Goal: Communication & Community: Ask a question

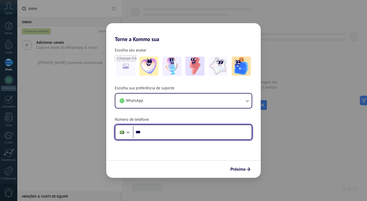
click at [146, 130] on input "***" at bounding box center [192, 132] width 119 height 12
type input "**********"
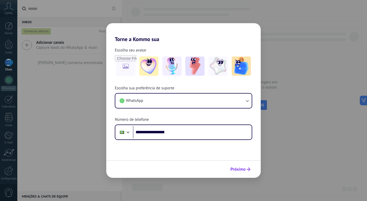
click at [236, 165] on button "Próximo" at bounding box center [240, 169] width 25 height 9
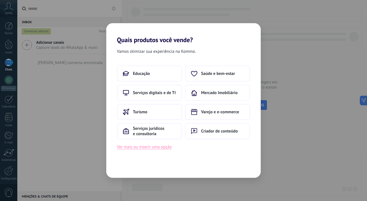
click at [163, 149] on button "Ver mais ou inserir uma opção" at bounding box center [144, 146] width 55 height 7
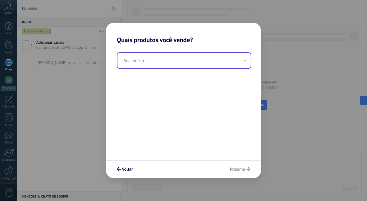
click at [186, 63] on input "text" at bounding box center [184, 60] width 133 height 15
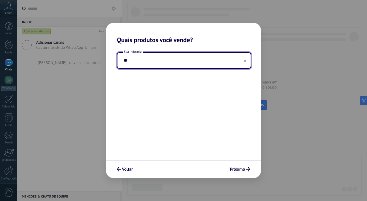
type input "*"
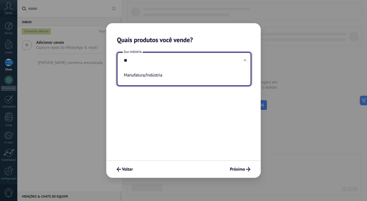
type input "*"
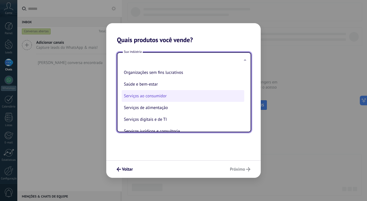
scroll to position [80, 0]
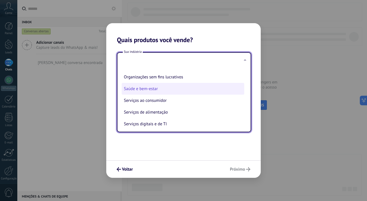
click at [176, 94] on li "Saúde e bem-estar" at bounding box center [183, 89] width 123 height 12
type input "**********"
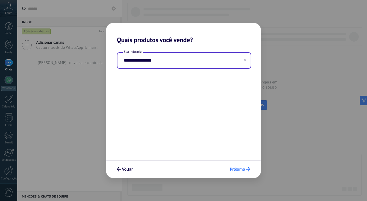
click at [232, 171] on span "Próximo" at bounding box center [237, 169] width 15 height 4
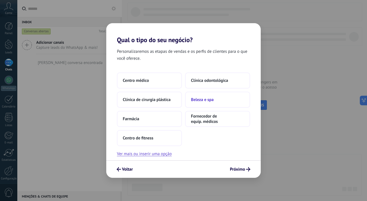
click at [200, 98] on span "Beleza e spa" at bounding box center [202, 99] width 23 height 5
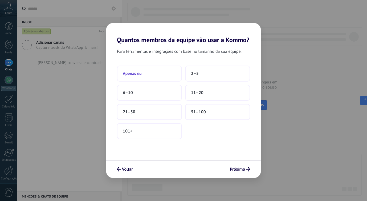
click at [173, 75] on button "Apenas eu" at bounding box center [149, 74] width 65 height 16
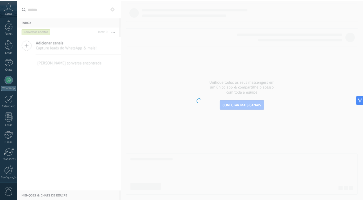
scroll to position [21, 0]
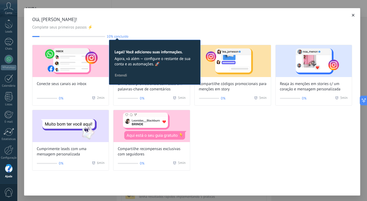
click at [172, 31] on div "Olá, Amanda Ferrari! Complete seus primeiros passos ⚡ 10% concluído 10 Legal! V…" at bounding box center [192, 27] width 320 height 22
click at [351, 13] on div at bounding box center [353, 15] width 5 height 5
click at [352, 14] on icon "button" at bounding box center [353, 15] width 3 height 3
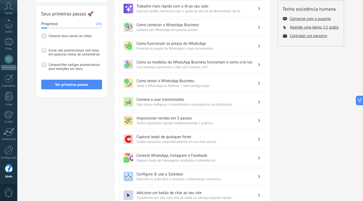
scroll to position [75, 0]
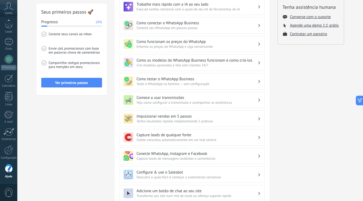
click at [168, 27] on span "Conecte seu WhatsApp em poucos passos" at bounding box center [197, 28] width 121 height 5
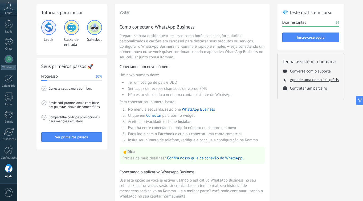
scroll to position [0, 0]
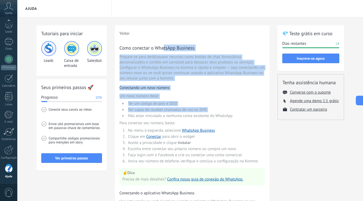
drag, startPoint x: 164, startPoint y: 47, endPoint x: 165, endPoint y: 113, distance: 66.1
click at [165, 113] on div "Como conectar o WhatsApp Business Prepare-se para desbloquear recursos como bot…" at bounding box center [192, 175] width 145 height 260
click at [165, 113] on ul "Ter um código de país e DDD Ser capaz de receber chamadas de voz ou SMS Não est…" at bounding box center [192, 109] width 145 height 17
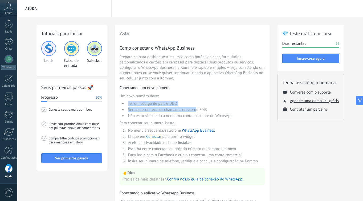
drag, startPoint x: 126, startPoint y: 104, endPoint x: 195, endPoint y: 108, distance: 69.9
click at [195, 108] on ul "Ter um código de país e DDD Ser capaz de receber chamadas de voz ou SMS Não est…" at bounding box center [192, 109] width 145 height 17
click at [195, 108] on li "Ser capaz de receber chamadas de voz ou SMS" at bounding box center [196, 109] width 138 height 5
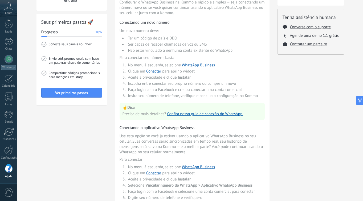
scroll to position [66, 0]
drag, startPoint x: 183, startPoint y: 49, endPoint x: 235, endPoint y: 50, distance: 51.2
click at [235, 50] on li "Não estar vinculado a nenhuma conta existente do WhatsApp" at bounding box center [196, 50] width 138 height 5
click at [152, 66] on li "No menu à esquerda, selecione WhatsApp Business" at bounding box center [196, 64] width 138 height 5
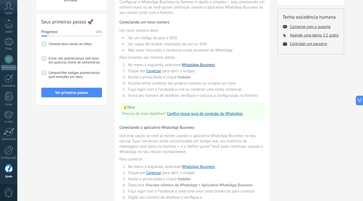
click at [185, 64] on link "WhatsApp Business" at bounding box center [198, 64] width 33 height 5
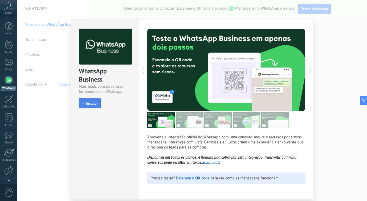
click at [95, 105] on span "Instalar" at bounding box center [92, 104] width 12 height 4
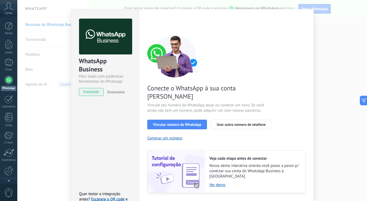
scroll to position [16, 0]
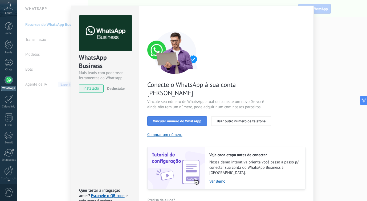
click at [187, 119] on span "Vincular número do WhatsApp" at bounding box center [177, 121] width 49 height 4
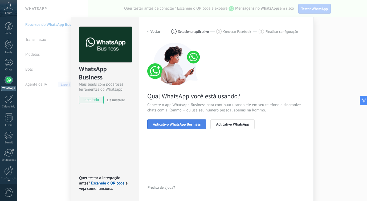
click at [190, 124] on span "Aplicativo WhatsApp Business" at bounding box center [177, 124] width 48 height 4
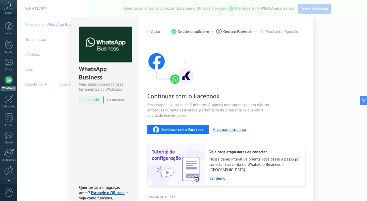
scroll to position [10, 0]
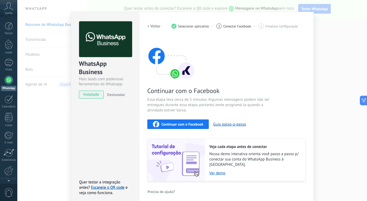
click at [196, 123] on span "Continuar com o Facebook" at bounding box center [182, 124] width 42 height 4
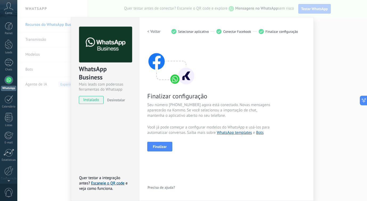
scroll to position [4, 0]
click at [164, 147] on span "Finalizar" at bounding box center [160, 147] width 14 height 4
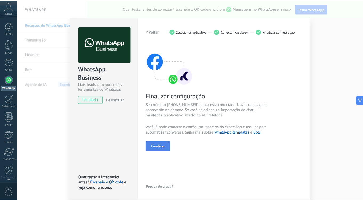
scroll to position [0, 0]
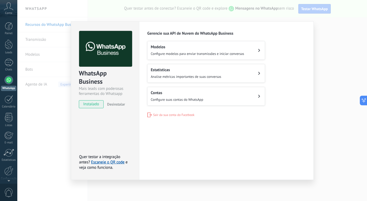
click at [229, 16] on div "WhatsApp Business Mais leads com poderosas ferramentas do Whatsapp instalado De…" at bounding box center [192, 100] width 350 height 201
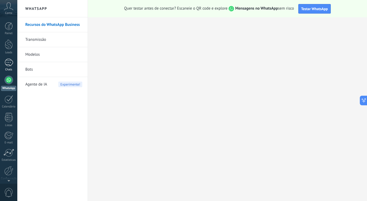
click at [11, 62] on div at bounding box center [9, 63] width 9 height 8
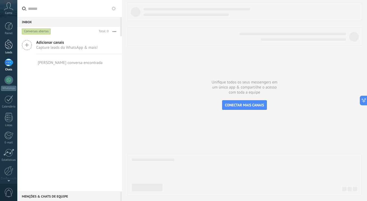
click at [11, 45] on div at bounding box center [9, 44] width 8 height 10
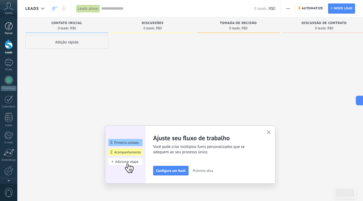
click at [10, 29] on div at bounding box center [9, 26] width 8 height 8
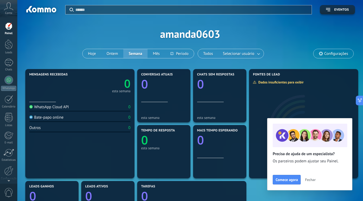
click at [9, 11] on span "Conta" at bounding box center [8, 12] width 7 height 3
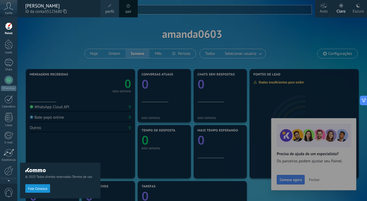
click at [9, 11] on span "Conta" at bounding box center [8, 12] width 7 height 3
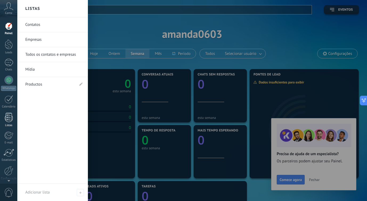
click at [11, 124] on div "Listas" at bounding box center [8, 125] width 15 height 3
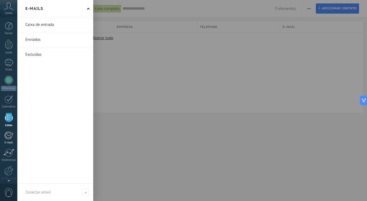
click at [10, 139] on div at bounding box center [8, 135] width 9 height 8
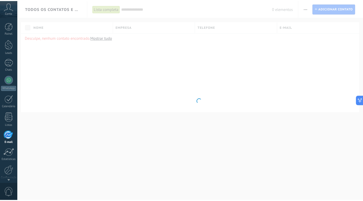
scroll to position [21, 0]
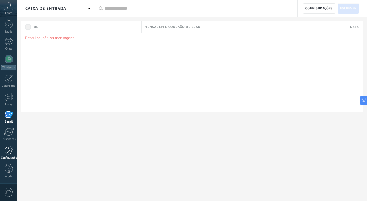
click at [10, 151] on div at bounding box center [8, 149] width 9 height 9
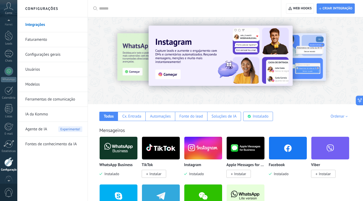
scroll to position [21, 0]
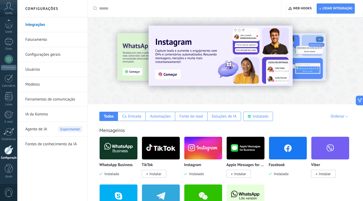
click at [43, 27] on link "Integrações" at bounding box center [53, 24] width 57 height 15
click at [44, 42] on link "Faturamento" at bounding box center [53, 39] width 57 height 15
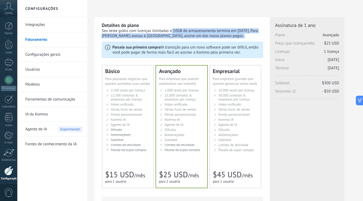
drag, startPoint x: 140, startPoint y: 33, endPoint x: 195, endPoint y: 38, distance: 54.9
click at [195, 38] on div "Seu teste grátis com licenças ilimitadas e 10GB de armazenamento termina em [DA…" at bounding box center [182, 33] width 161 height 10
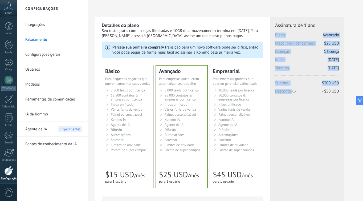
drag, startPoint x: 320, startPoint y: 31, endPoint x: 328, endPoint y: 95, distance: 64.2
click at [328, 95] on div "Assinatura de 1 ano [GEOGRAPHIC_DATA] Avançado Preço (por licença/mês) $25 USD …" at bounding box center [307, 60] width 64 height 77
click at [328, 95] on span "Desconto Descontos são aplicados para compras acima de 6 meses. - $50 USD" at bounding box center [307, 93] width 64 height 8
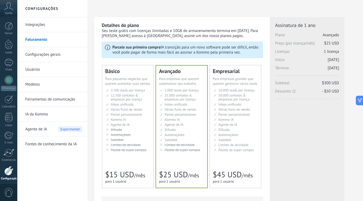
click at [126, 81] on span "Para pequenos negócios que querem aumentar suas vendas" at bounding box center [127, 80] width 45 height 9
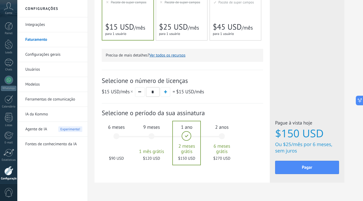
scroll to position [150, 0]
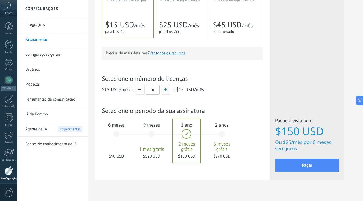
click at [165, 91] on span "button" at bounding box center [165, 89] width 3 height 3
click at [144, 92] on button "button" at bounding box center [140, 90] width 10 height 10
type input "*"
drag, startPoint x: 126, startPoint y: 125, endPoint x: 134, endPoint y: 128, distance: 8.5
click at [134, 128] on div "1 mês 25 $ USD 2 meses 50 $ USD 3 meses 6 meses" at bounding box center [172, 137] width 106 height 43
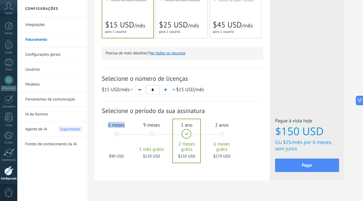
click at [119, 130] on div "6 meses $90 USD" at bounding box center [116, 137] width 29 height 38
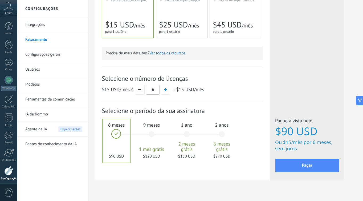
scroll to position [161, 0]
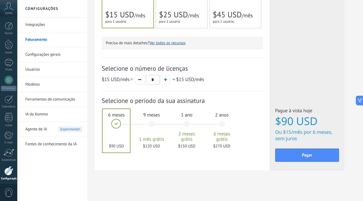
click at [156, 119] on div "9 meses 1 mês grátis $120 USD" at bounding box center [151, 127] width 29 height 38
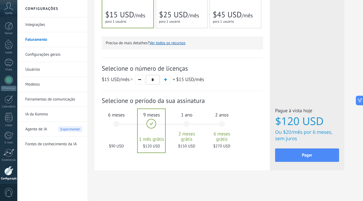
click at [195, 119] on div "1 ano 2 meses grátis $150 USD" at bounding box center [186, 127] width 29 height 38
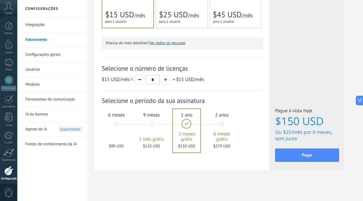
click at [223, 117] on span "2 anos" at bounding box center [222, 115] width 29 height 6
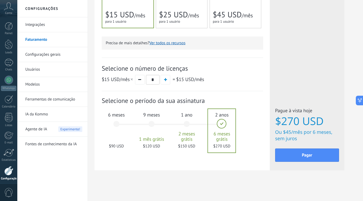
click at [114, 119] on div "6 meses $90 USD" at bounding box center [116, 127] width 29 height 38
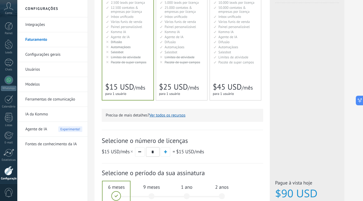
scroll to position [0, 0]
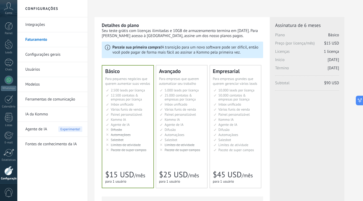
click at [58, 56] on link "Configurações gerais" at bounding box center [53, 54] width 57 height 15
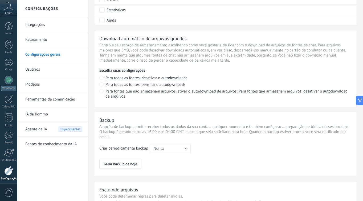
scroll to position [348, 0]
click at [60, 71] on link "Usuários" at bounding box center [53, 69] width 57 height 15
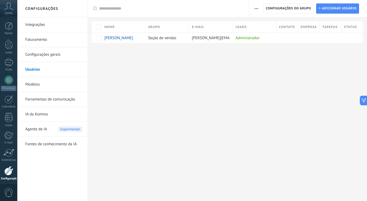
click at [57, 80] on link "Modelos" at bounding box center [53, 84] width 57 height 15
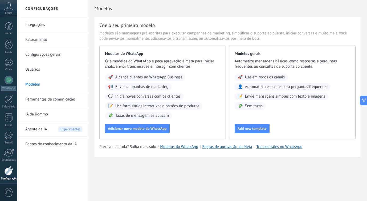
click at [54, 99] on link "Ferramentas de comunicação" at bounding box center [53, 99] width 57 height 15
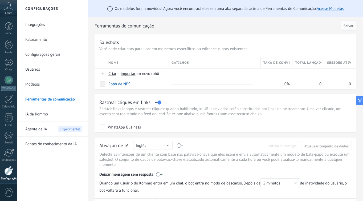
click at [58, 84] on link "Modelos" at bounding box center [53, 84] width 57 height 15
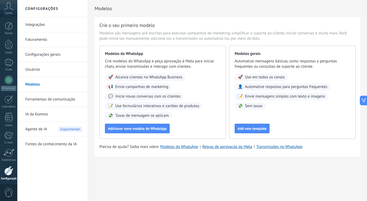
click at [65, 101] on link "Ferramentas de comunicação" at bounding box center [53, 99] width 57 height 15
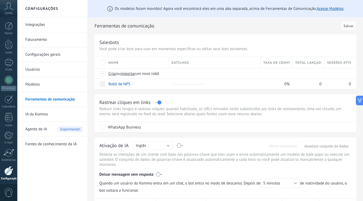
click at [49, 110] on link "IA da Kommo" at bounding box center [53, 114] width 57 height 15
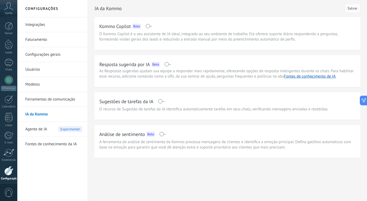
click at [42, 127] on span "Agente de IA" at bounding box center [36, 129] width 22 height 15
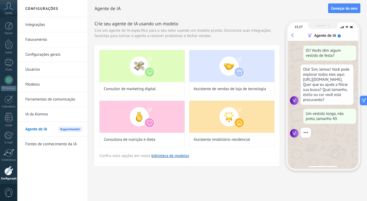
click at [35, 143] on link "Fontes de conhecimento da IA" at bounding box center [53, 144] width 57 height 15
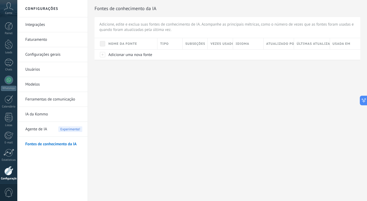
click at [35, 130] on span "Agente de IA" at bounding box center [36, 129] width 22 height 15
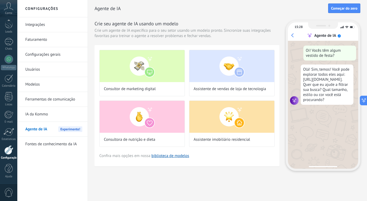
click at [7, 189] on span "0" at bounding box center [8, 192] width 9 height 9
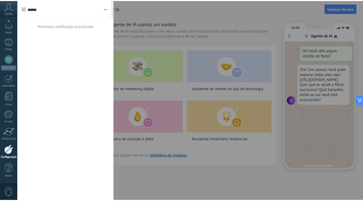
scroll to position [21, 0]
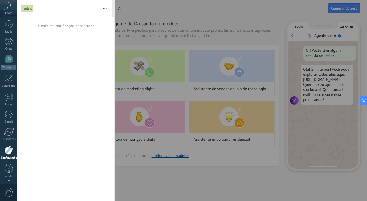
click at [6, 13] on span "Conta" at bounding box center [8, 12] width 7 height 3
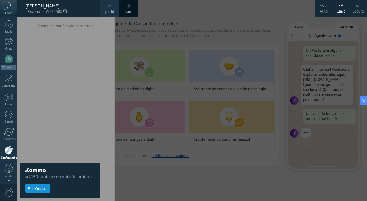
click at [112, 10] on span "perfil" at bounding box center [109, 12] width 9 height 6
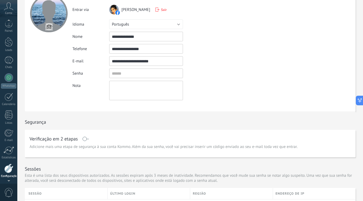
scroll to position [32, 0]
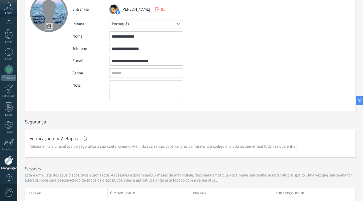
click at [10, 161] on div at bounding box center [8, 160] width 9 height 9
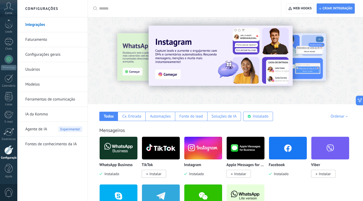
click at [55, 37] on link "Faturamento" at bounding box center [53, 39] width 57 height 15
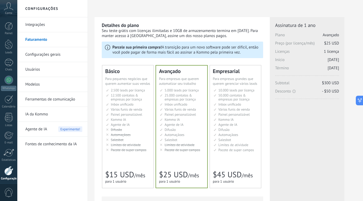
click at [48, 24] on link "Integrações" at bounding box center [53, 24] width 57 height 15
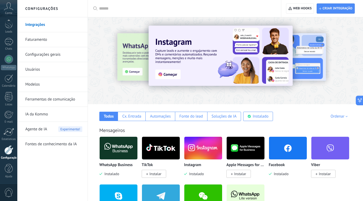
click at [52, 57] on link "Configurações gerais" at bounding box center [53, 54] width 57 height 15
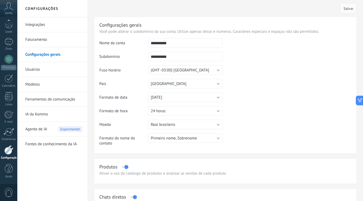
click at [67, 67] on link "Usuários" at bounding box center [53, 69] width 57 height 15
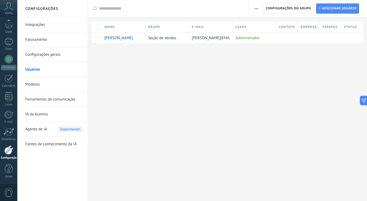
click at [61, 82] on link "Modelos" at bounding box center [53, 84] width 57 height 15
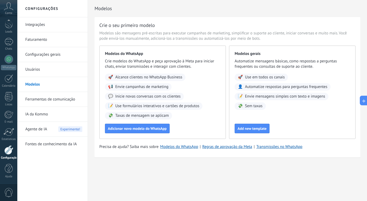
click at [60, 98] on link "Ferramentas de comunicação" at bounding box center [53, 99] width 57 height 15
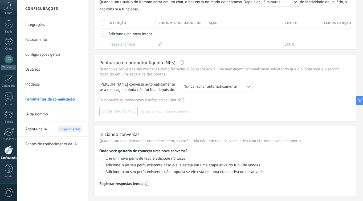
scroll to position [197, 0]
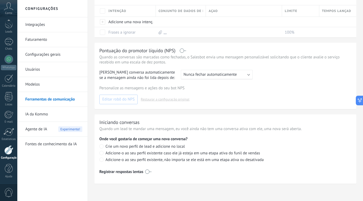
click at [52, 110] on link "IA da Kommo" at bounding box center [53, 114] width 57 height 15
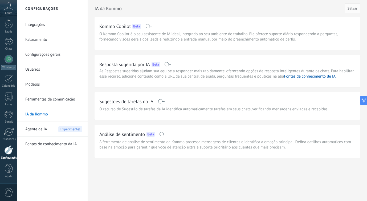
click at [41, 132] on span "Agente de IA" at bounding box center [36, 129] width 22 height 15
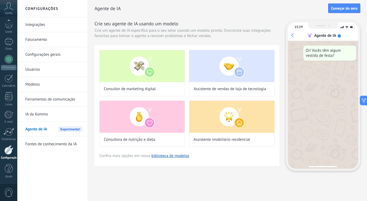
click at [41, 145] on link "Fontes de conhecimento da IA" at bounding box center [53, 144] width 57 height 15
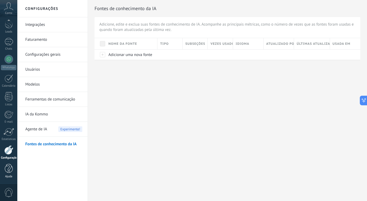
click at [9, 172] on div at bounding box center [9, 168] width 8 height 9
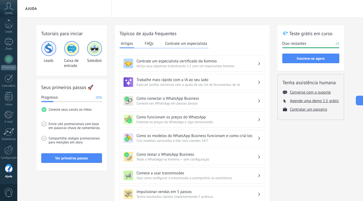
click at [148, 46] on button "FAQs" at bounding box center [148, 43] width 11 height 8
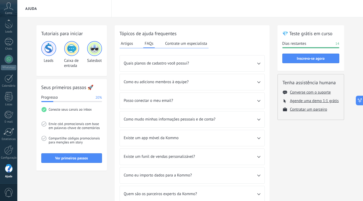
click at [169, 41] on button "Contrate um especialista" at bounding box center [186, 43] width 45 height 8
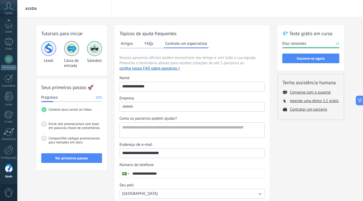
click at [151, 45] on button "FAQs" at bounding box center [148, 43] width 11 height 8
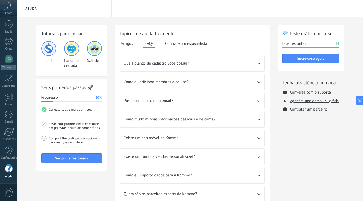
click at [179, 43] on button "Contrate um especialista" at bounding box center [186, 43] width 45 height 8
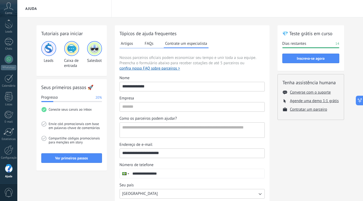
click at [150, 43] on button "FAQs" at bounding box center [148, 43] width 11 height 8
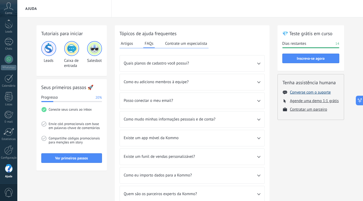
click at [307, 92] on button "Converse com o suporte" at bounding box center [310, 92] width 41 height 5
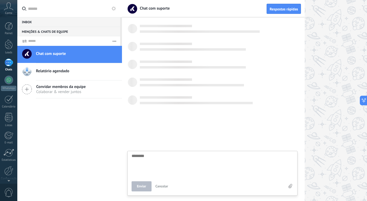
scroll to position [5, 0]
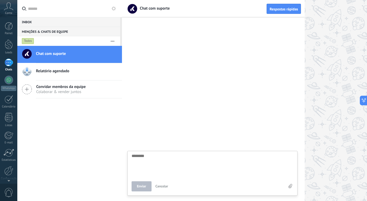
type textarea "*"
type textarea "**"
type textarea "***"
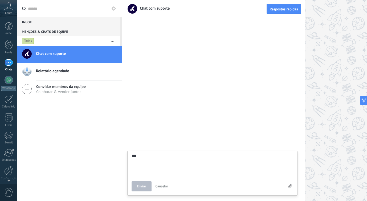
type textarea "****"
type textarea "*****"
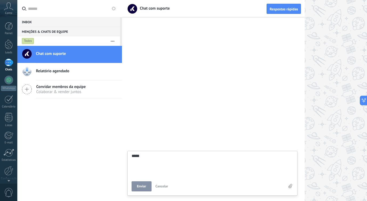
type textarea "*****"
type textarea "*******"
type textarea "********"
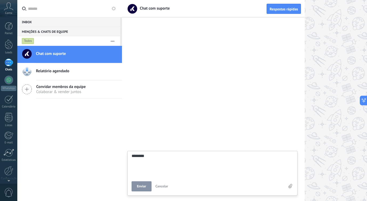
type textarea "*********"
type textarea "**********"
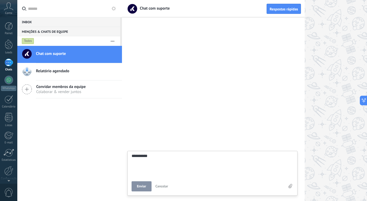
type textarea "**********"
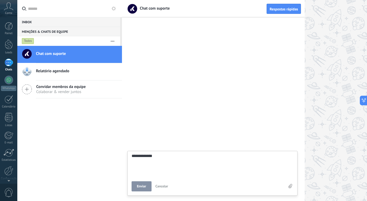
type textarea "**********"
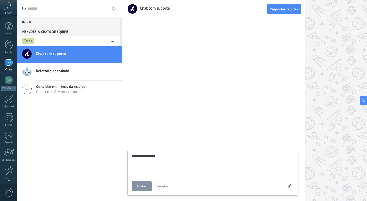
type textarea "**********"
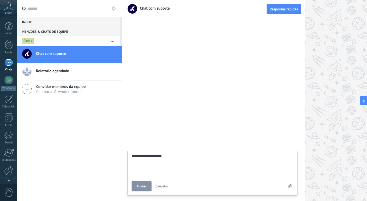
type textarea "**********"
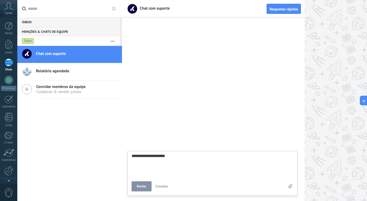
type textarea "**********"
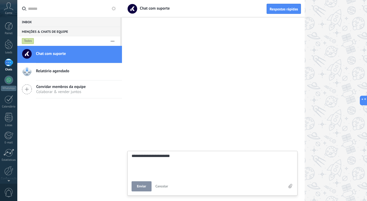
type textarea "**********"
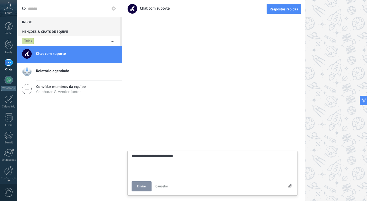
click at [147, 185] on button "Enviar" at bounding box center [142, 186] width 20 height 10
type textarea "********"
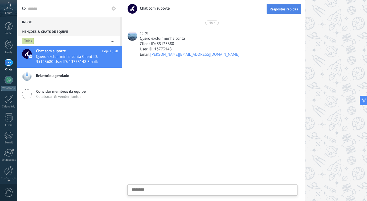
click at [284, 11] on span "Respostas rápidas" at bounding box center [284, 9] width 29 height 4
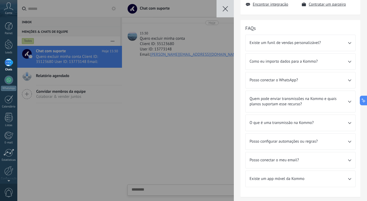
scroll to position [161, 0]
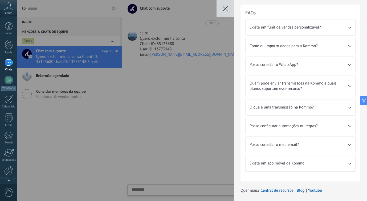
click at [172, 100] on div "💎 Teste grátis em curso Dias restantes 14 Leads Ilimitado Usuários Ilimitado Co…" at bounding box center [192, 100] width 350 height 201
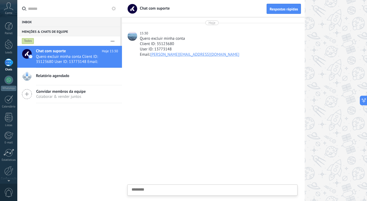
click at [10, 5] on icon at bounding box center [8, 6] width 9 height 8
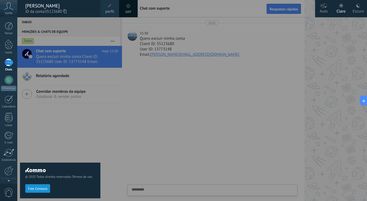
click at [128, 9] on link "sair" at bounding box center [129, 12] width 6 height 6
